Goal: Task Accomplishment & Management: Manage account settings

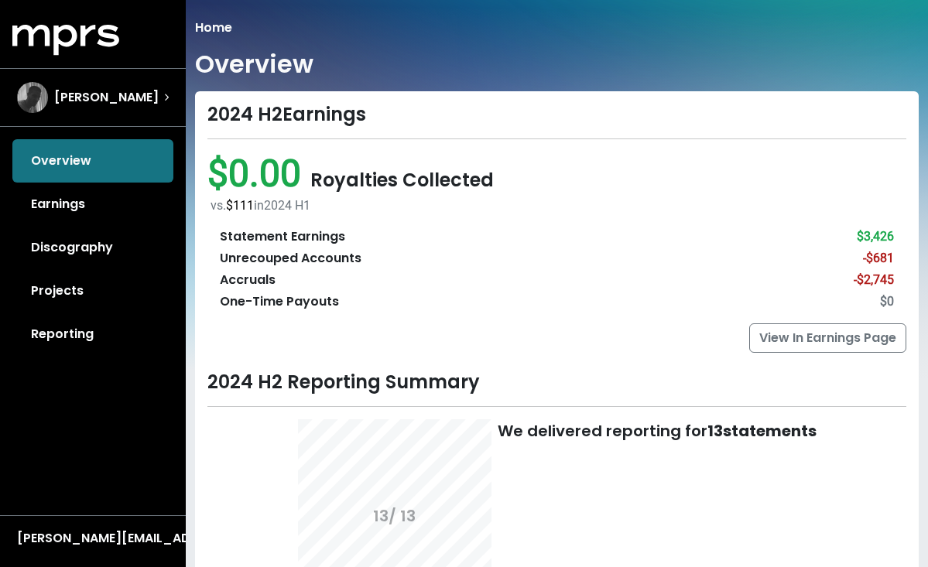
scroll to position [371, 0]
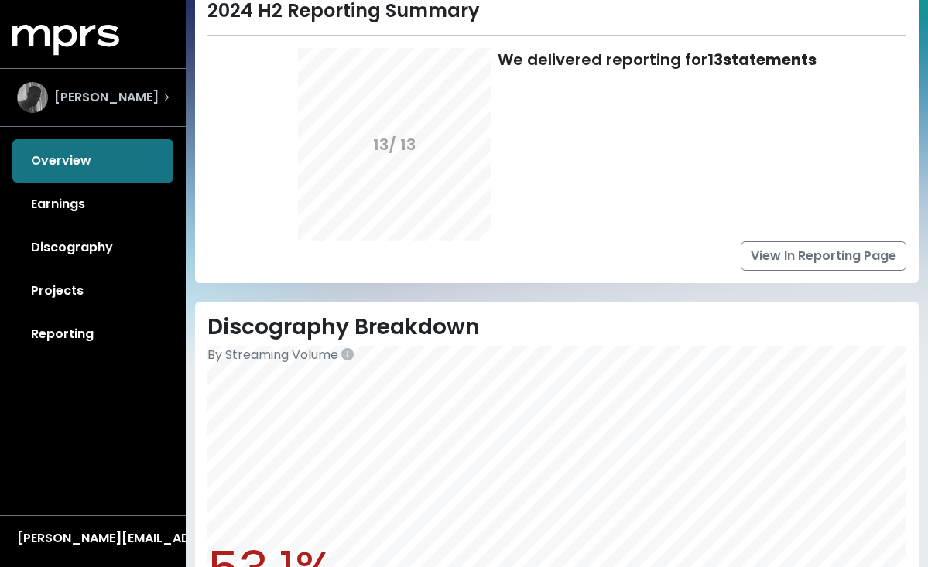
click at [101, 91] on span "[PERSON_NAME]" at bounding box center [106, 97] width 104 height 19
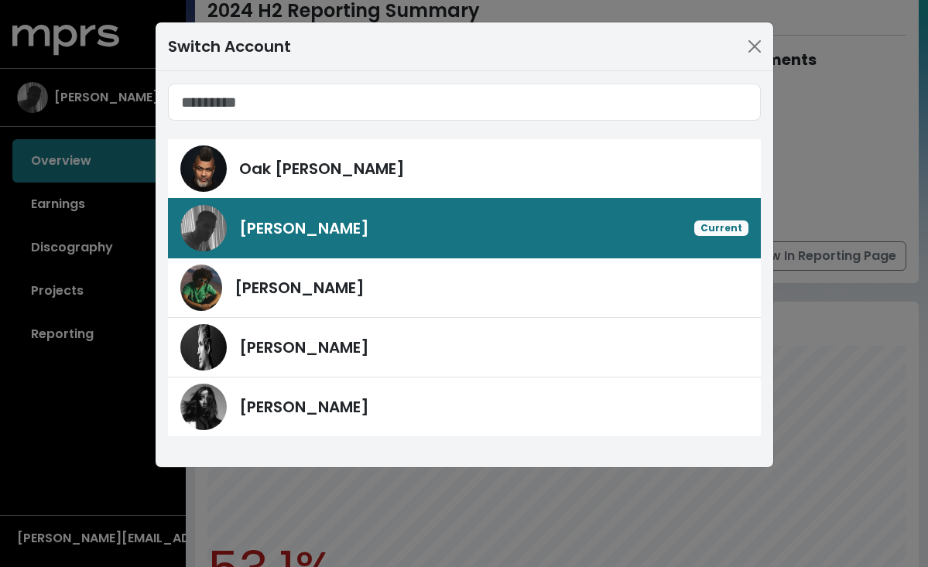
click at [843, 77] on div "Switch Account Oak [PERSON_NAME] Current [PERSON_NAME] [PERSON_NAME] [PERSON_NA…" at bounding box center [464, 283] width 928 height 567
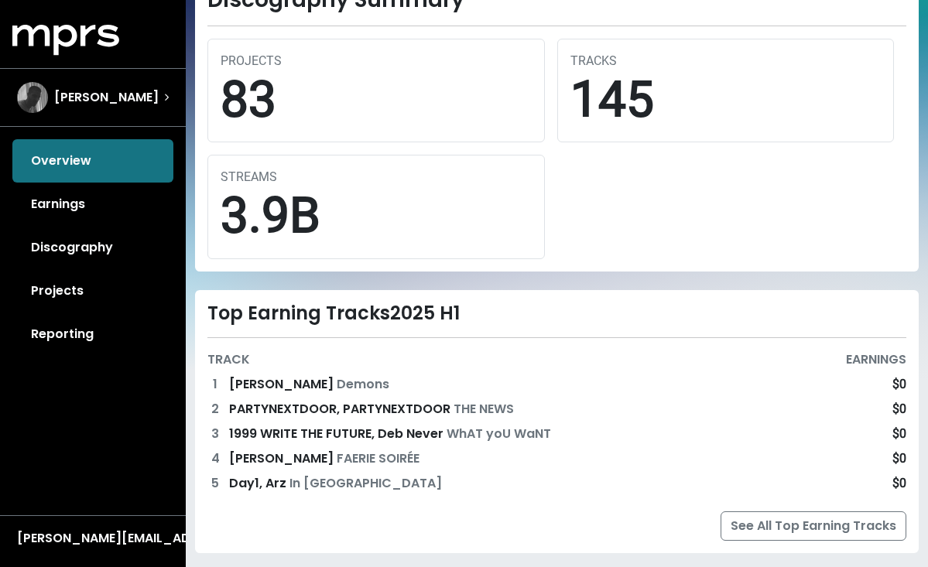
scroll to position [1065, 0]
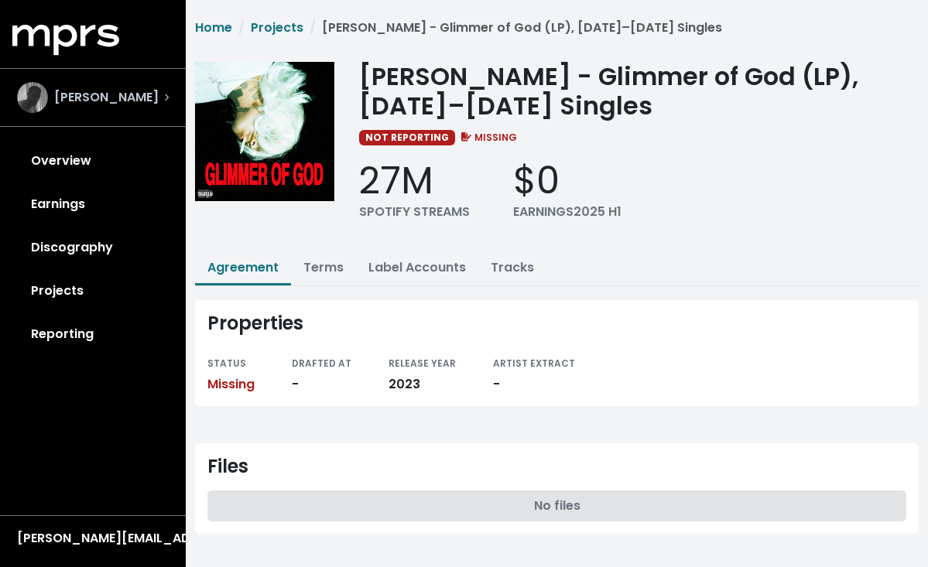
click at [64, 97] on span "[PERSON_NAME]" at bounding box center [106, 97] width 104 height 19
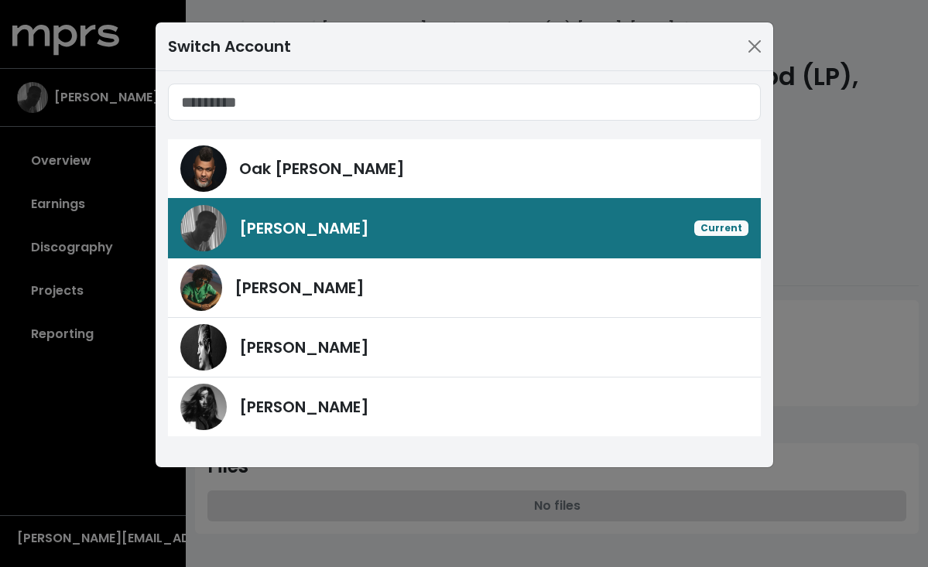
click at [70, 158] on div "Switch Account Oak [PERSON_NAME] Current [PERSON_NAME] [PERSON_NAME] [PERSON_NA…" at bounding box center [464, 283] width 928 height 567
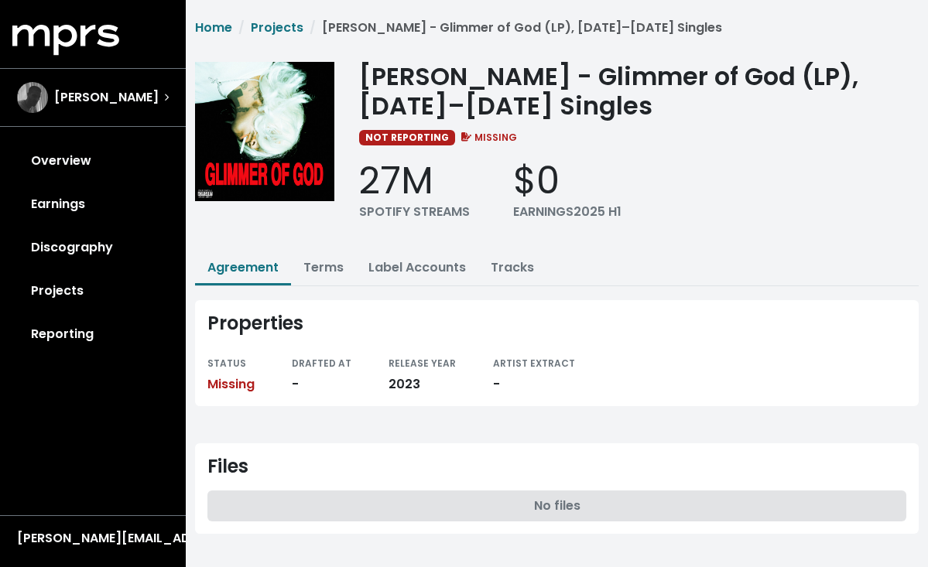
click at [70, 158] on link "Overview" at bounding box center [92, 160] width 161 height 43
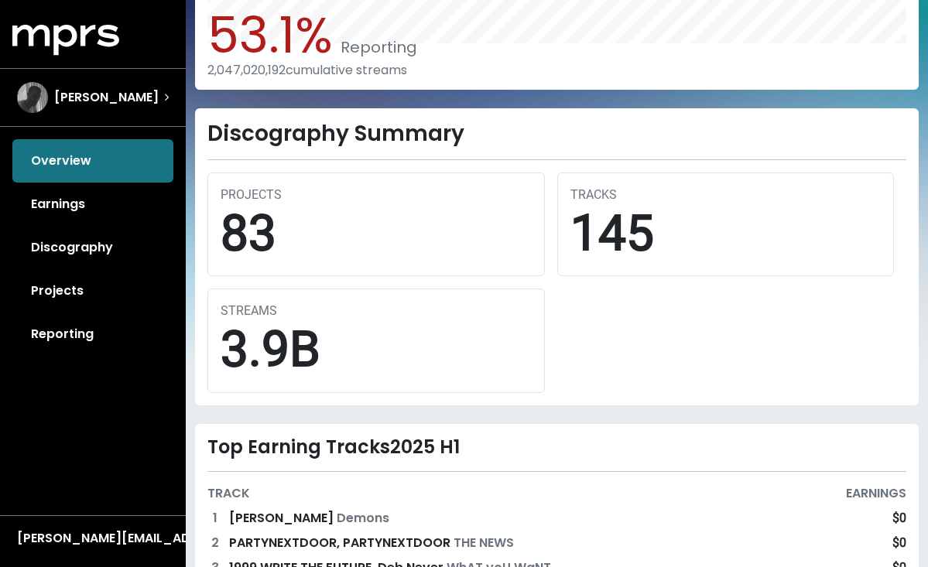
scroll to position [910, 0]
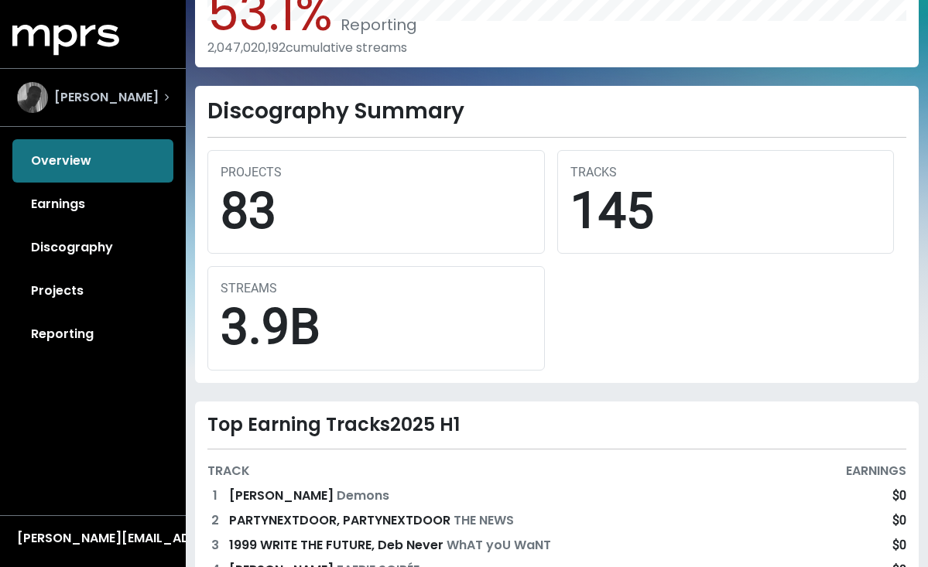
click at [121, 101] on div "[PERSON_NAME]" at bounding box center [93, 97] width 152 height 31
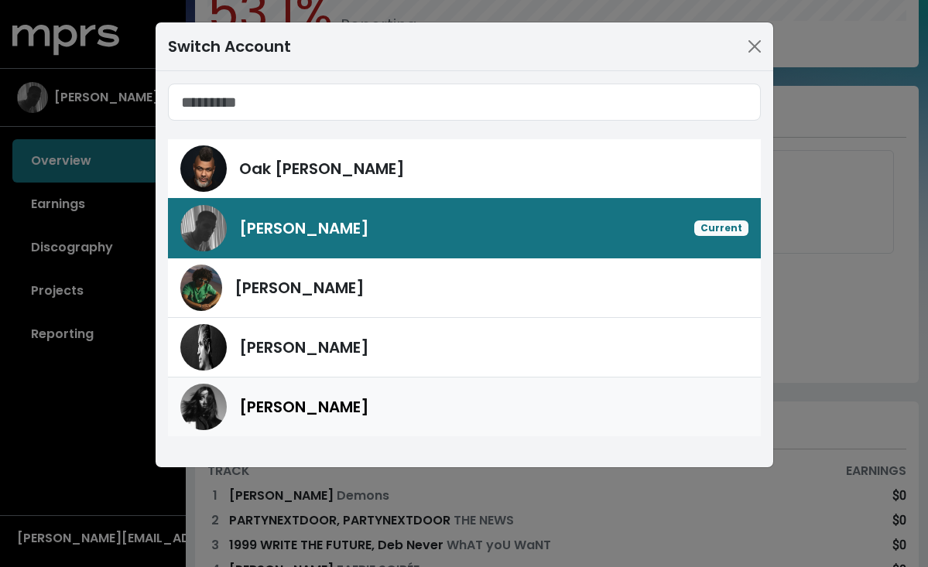
click at [265, 395] on div "[PERSON_NAME]" at bounding box center [464, 407] width 568 height 46
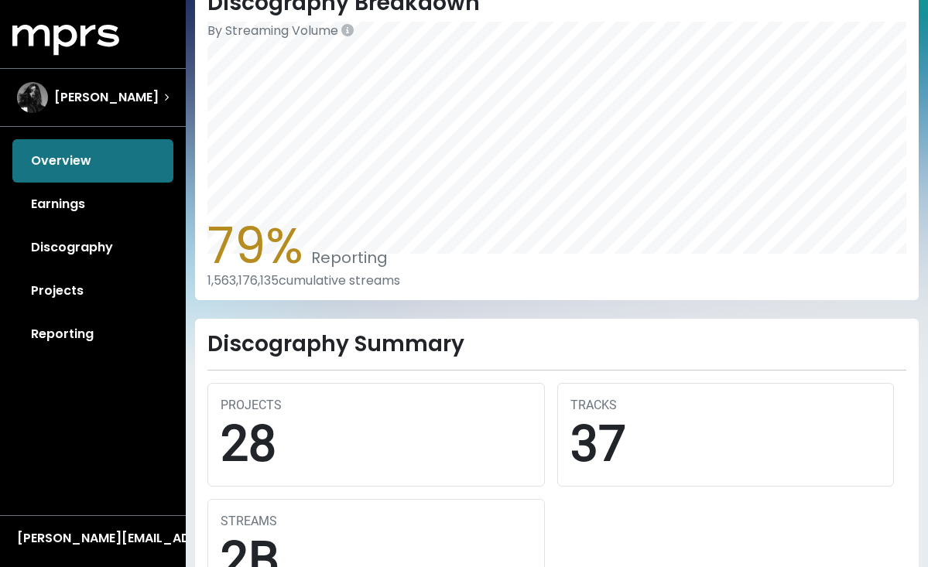
scroll to position [1002, 0]
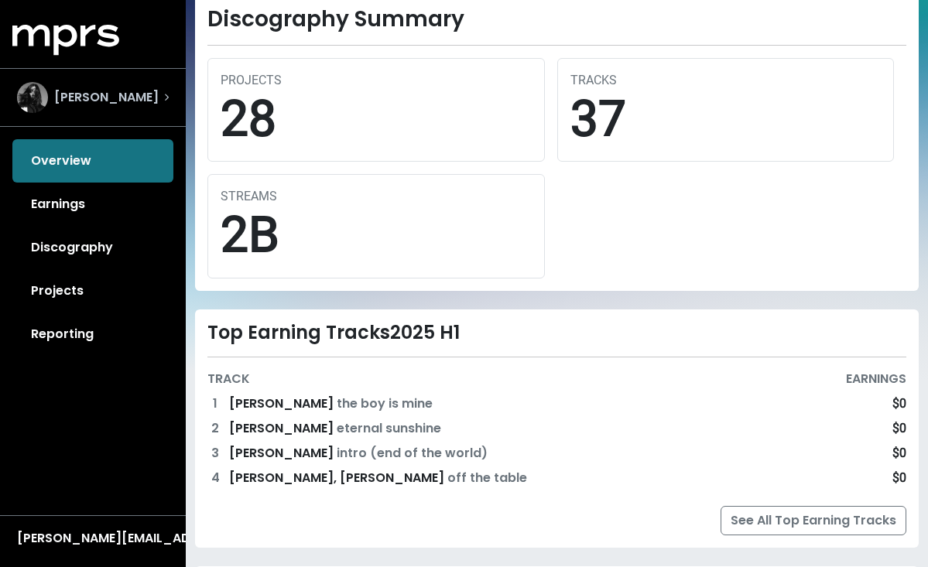
click at [103, 94] on span "[PERSON_NAME]" at bounding box center [106, 97] width 104 height 19
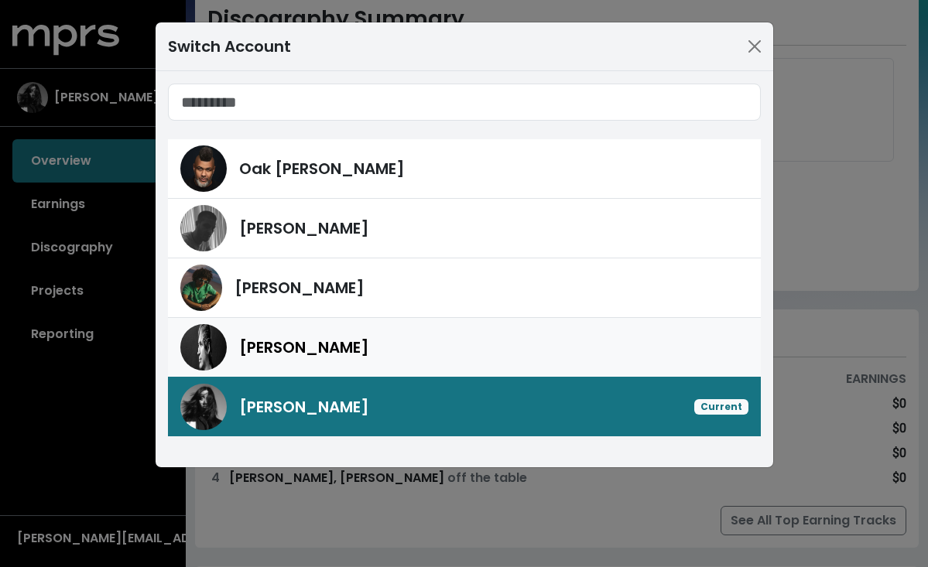
click at [284, 344] on span "[PERSON_NAME]" at bounding box center [304, 347] width 130 height 23
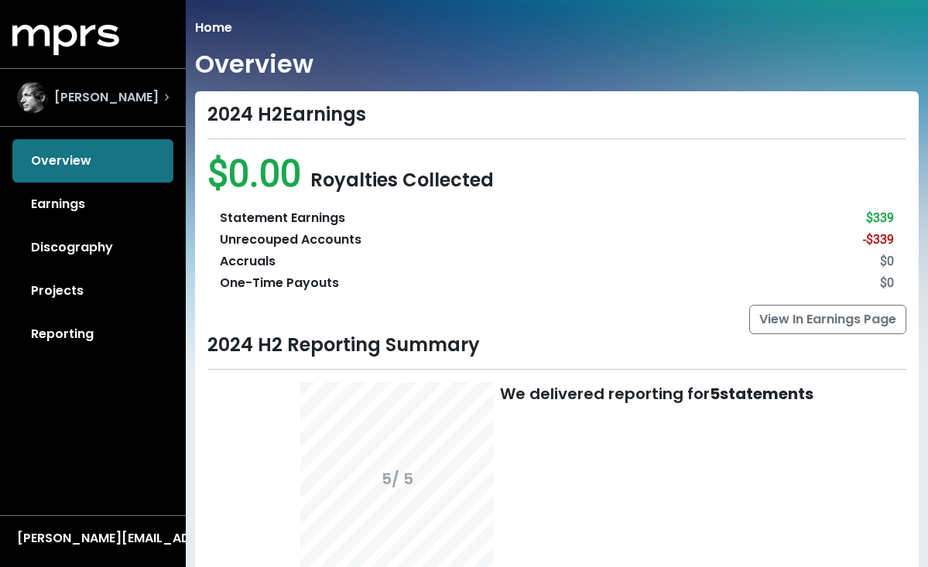
click at [118, 98] on span "[PERSON_NAME]" at bounding box center [106, 97] width 104 height 19
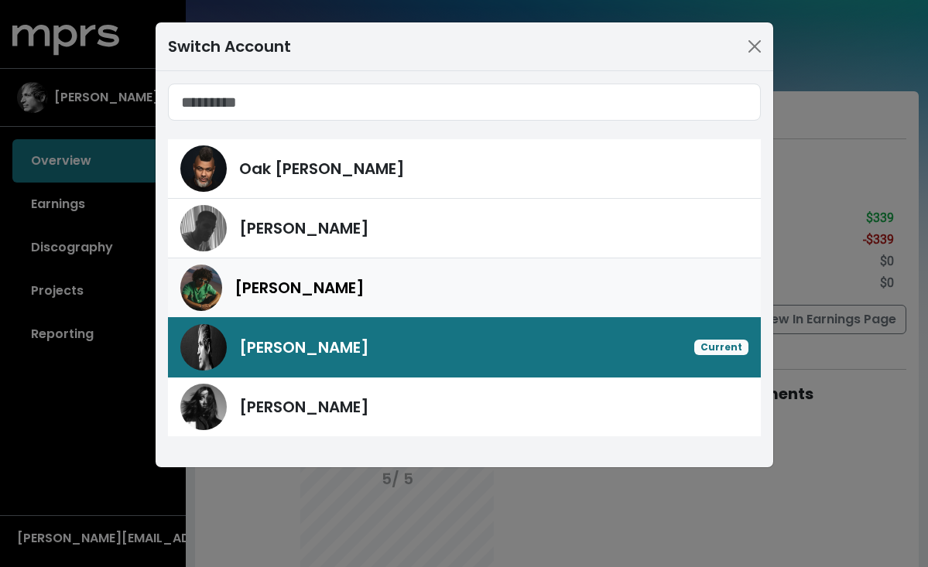
click at [274, 278] on span "[PERSON_NAME]" at bounding box center [299, 287] width 130 height 23
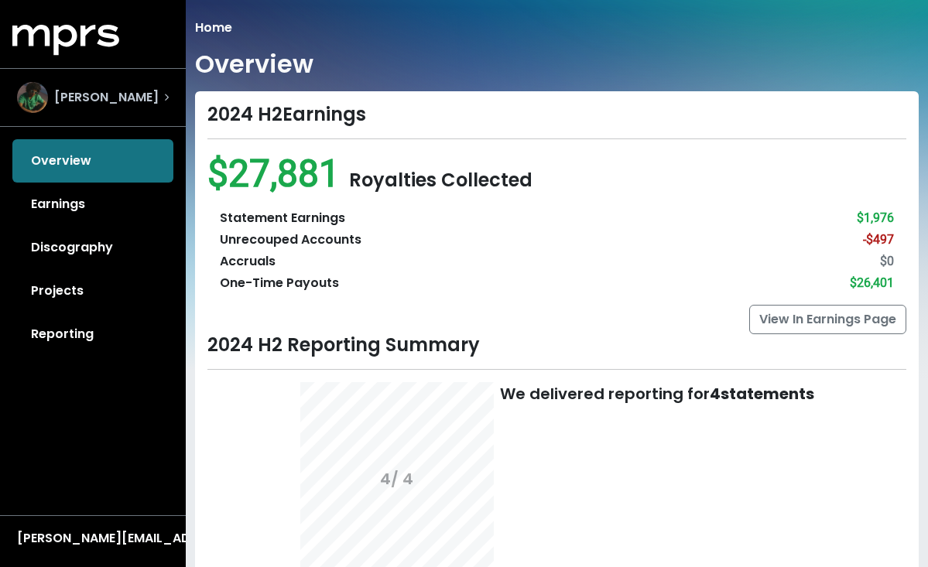
click at [125, 95] on span "[PERSON_NAME]" at bounding box center [106, 97] width 104 height 19
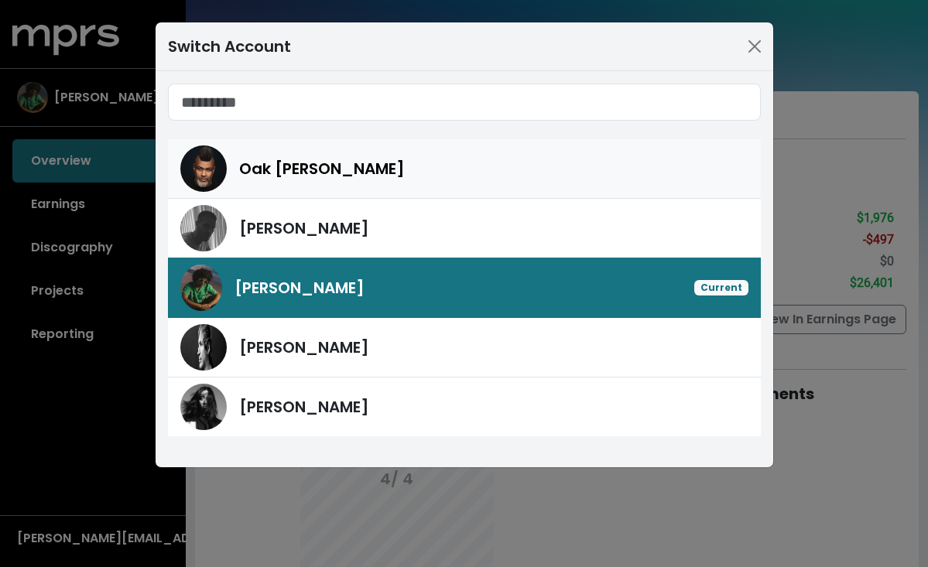
click at [257, 156] on div "Oak [PERSON_NAME]" at bounding box center [464, 168] width 568 height 46
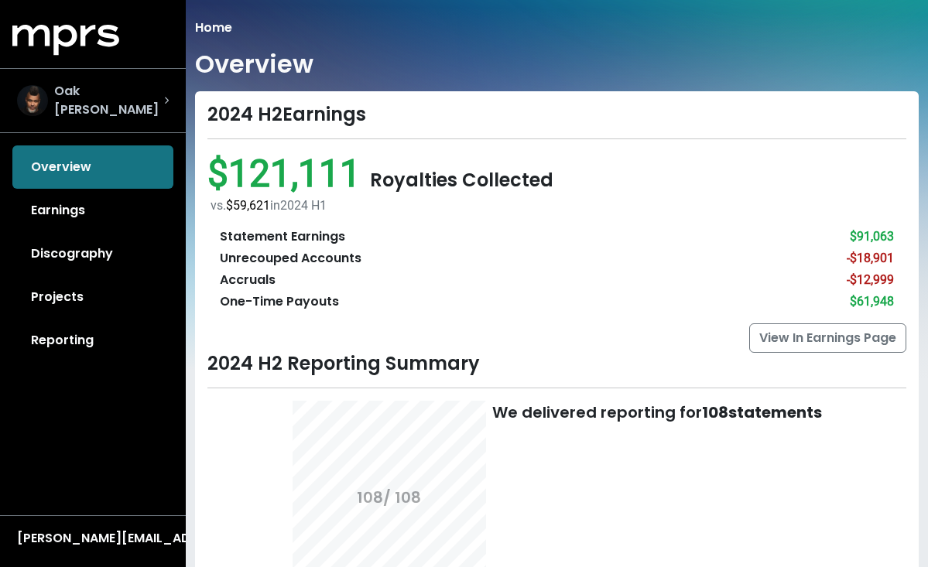
click at [120, 97] on span "Oak [PERSON_NAME]" at bounding box center [109, 100] width 110 height 37
